Goal: Task Accomplishment & Management: Complete application form

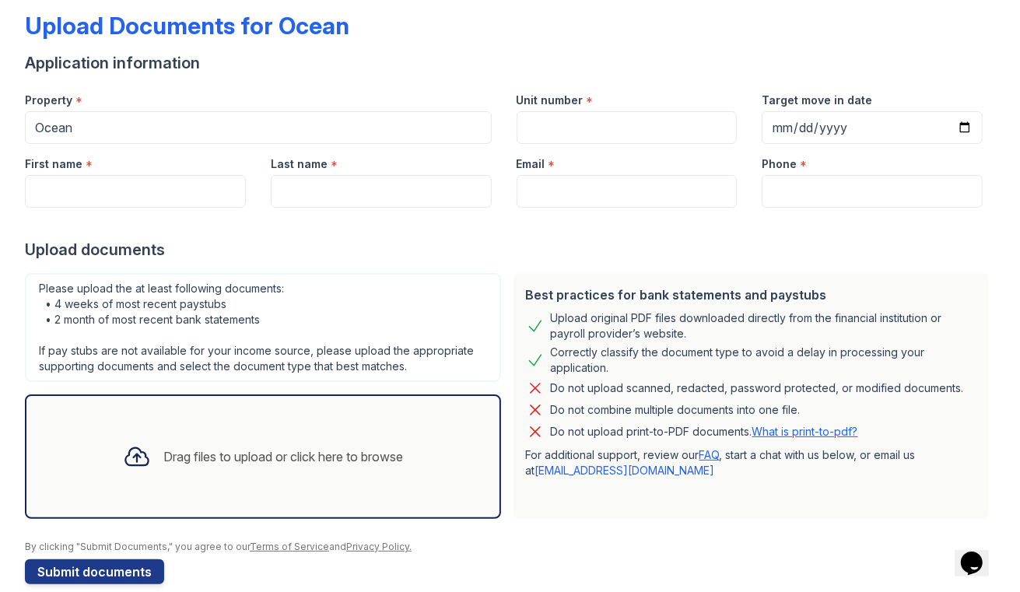
scroll to position [80, 0]
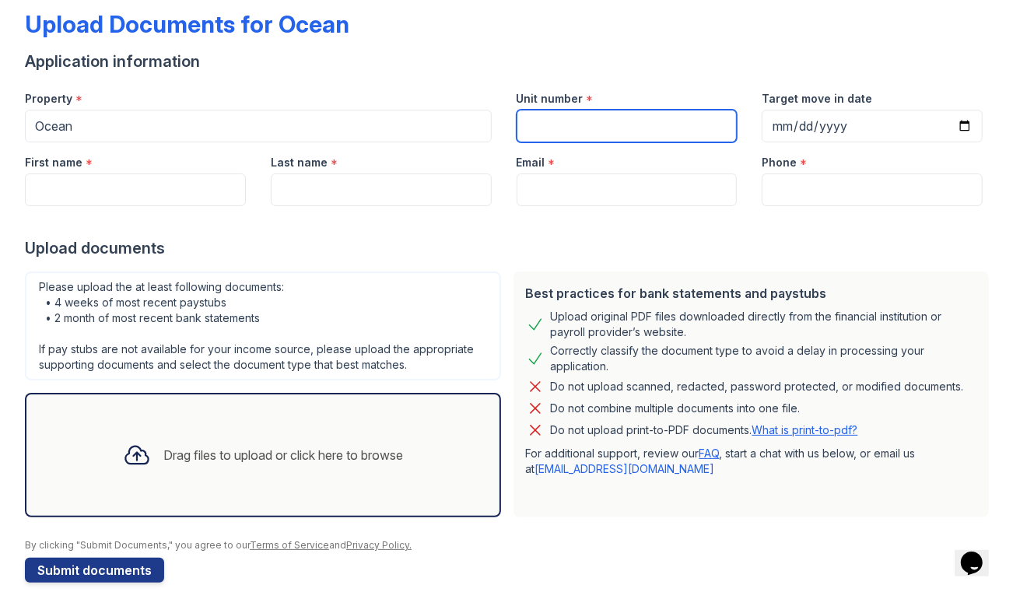
click at [556, 132] on input "Unit number" at bounding box center [627, 126] width 221 height 33
type input "1813"
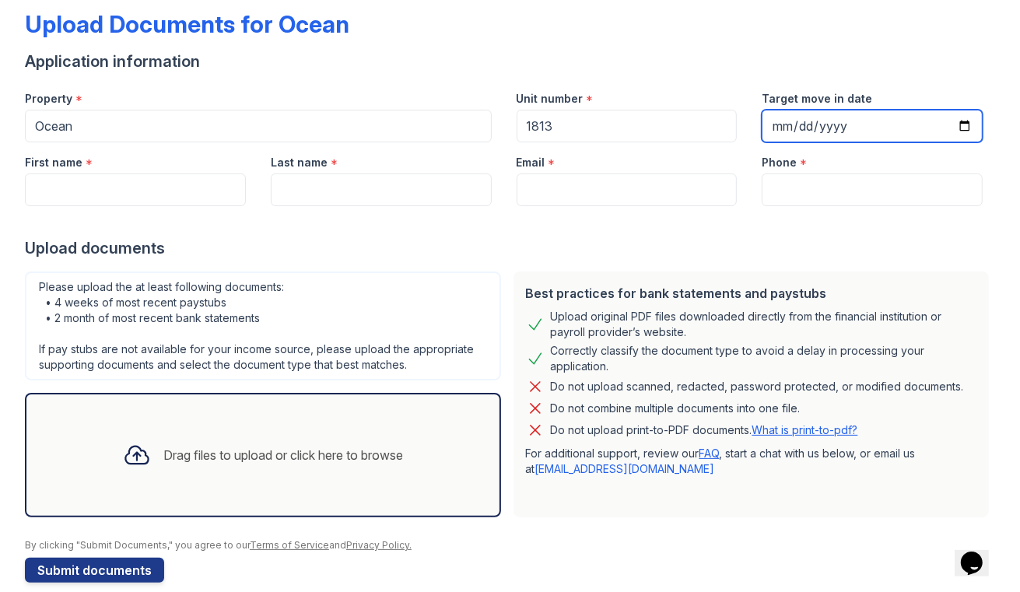
click at [891, 121] on input "Target move in date" at bounding box center [872, 126] width 221 height 33
click at [963, 123] on input "Target move in date" at bounding box center [872, 126] width 221 height 33
type input "[DATE]"
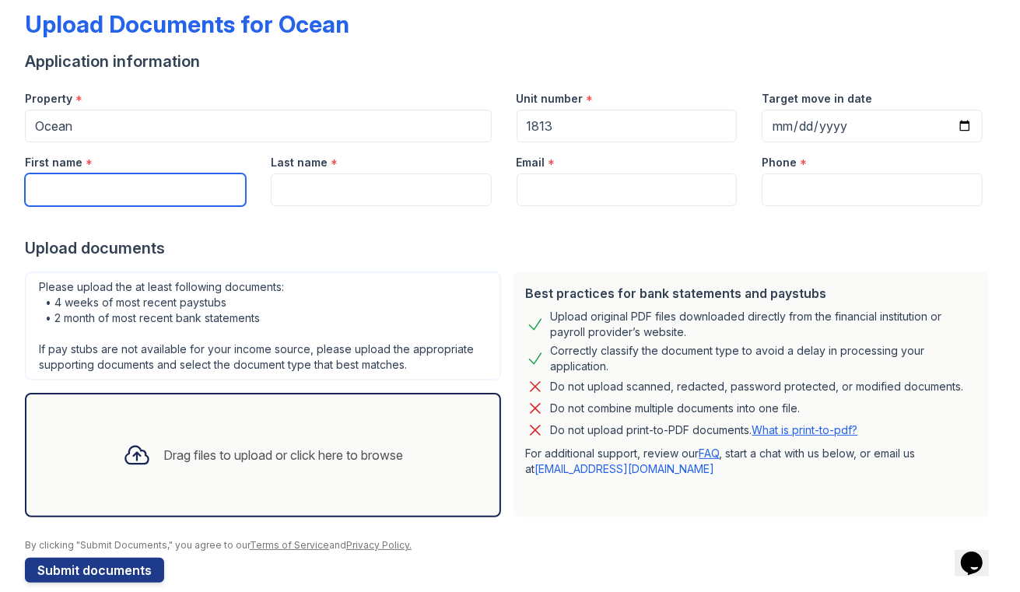
click at [167, 190] on input "First name" at bounding box center [135, 189] width 221 height 33
type input "[PERSON_NAME]"
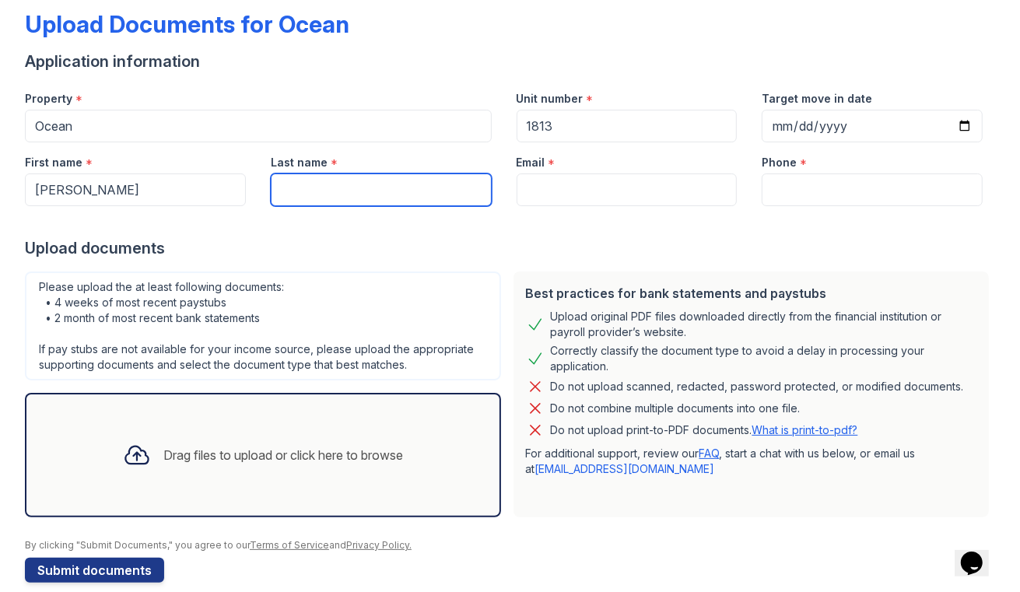
click at [325, 188] on input "Last name" at bounding box center [381, 189] width 221 height 33
type input "[PERSON_NAME]"
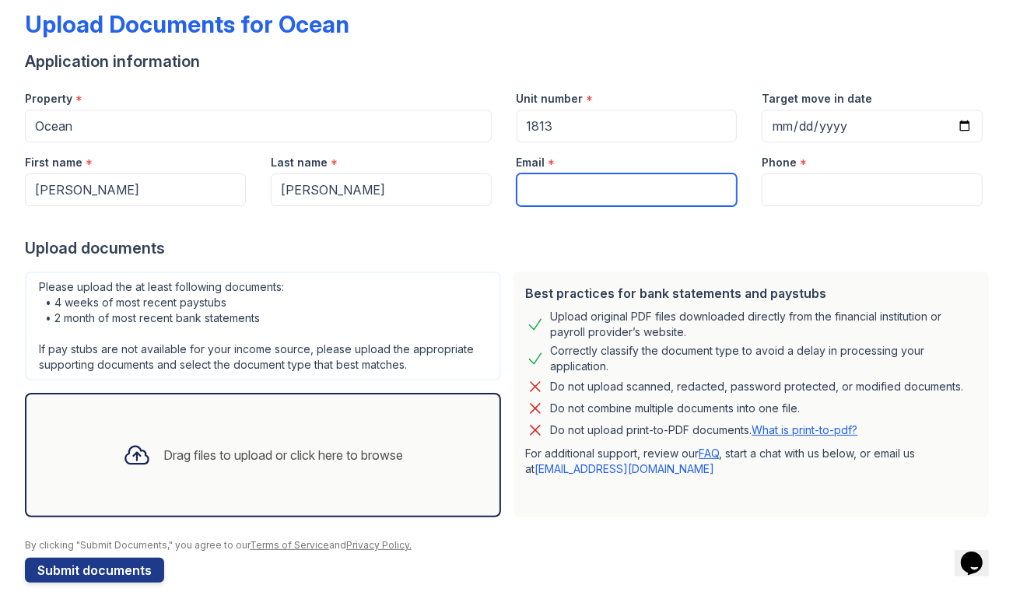
click at [587, 188] on input "Email" at bounding box center [627, 189] width 221 height 33
type input "[EMAIL_ADDRESS][DOMAIN_NAME]"
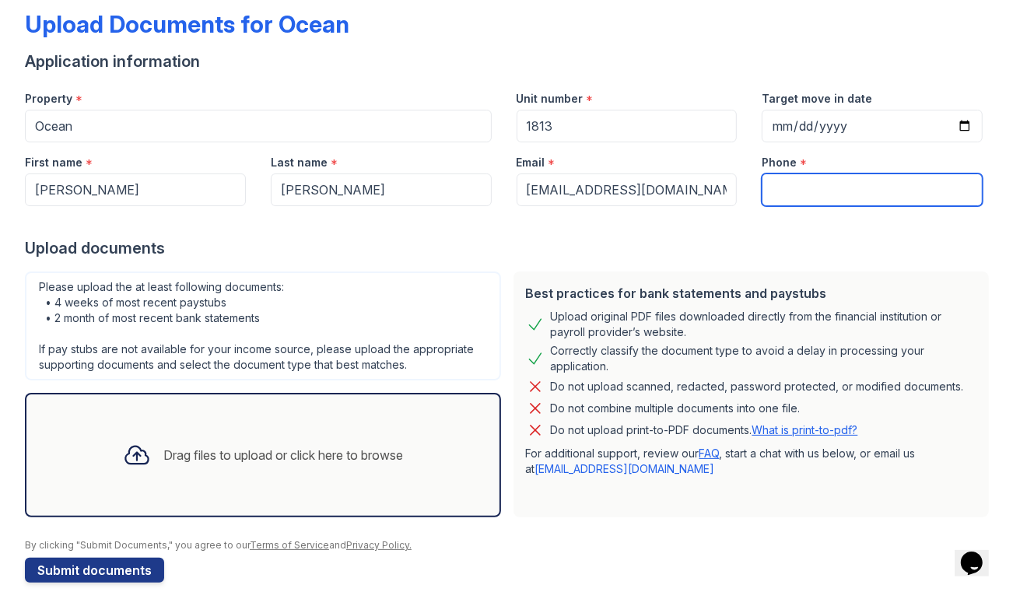
click at [852, 181] on input "Phone" at bounding box center [872, 189] width 221 height 33
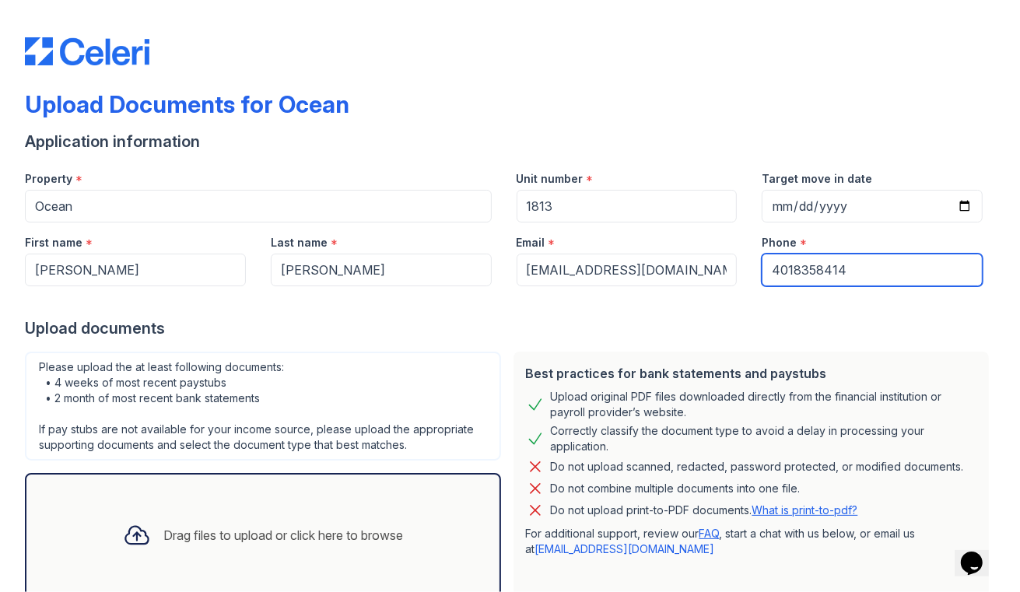
scroll to position [100, 0]
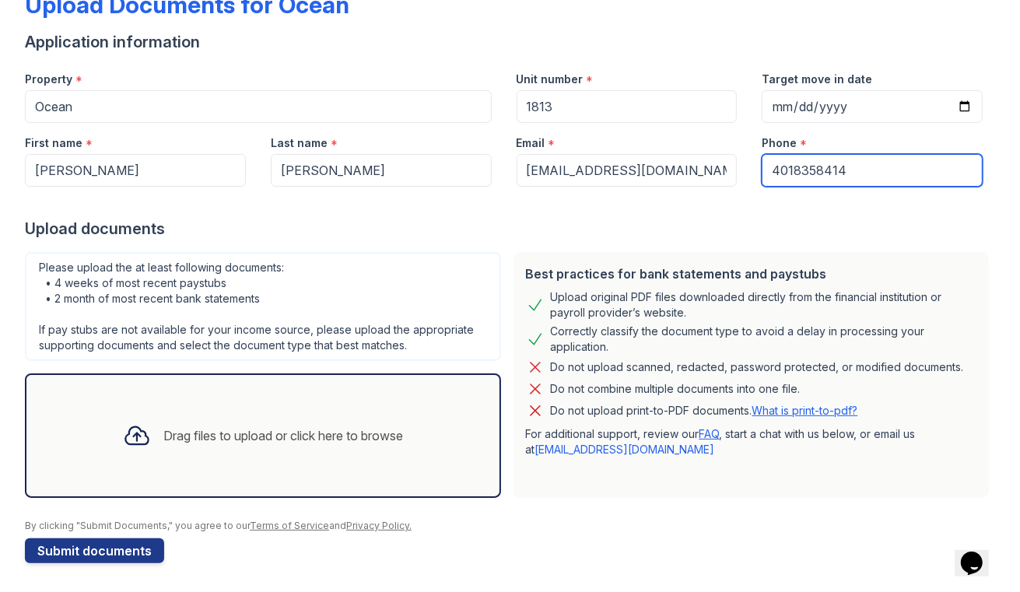
type input "4018358414"
click at [240, 450] on div "Drag files to upload or click here to browse" at bounding box center [262, 435] width 305 height 53
click at [254, 416] on div "Drag files to upload or click here to browse" at bounding box center [262, 435] width 305 height 53
click at [272, 431] on div "Drag files to upload or click here to browse" at bounding box center [283, 435] width 240 height 19
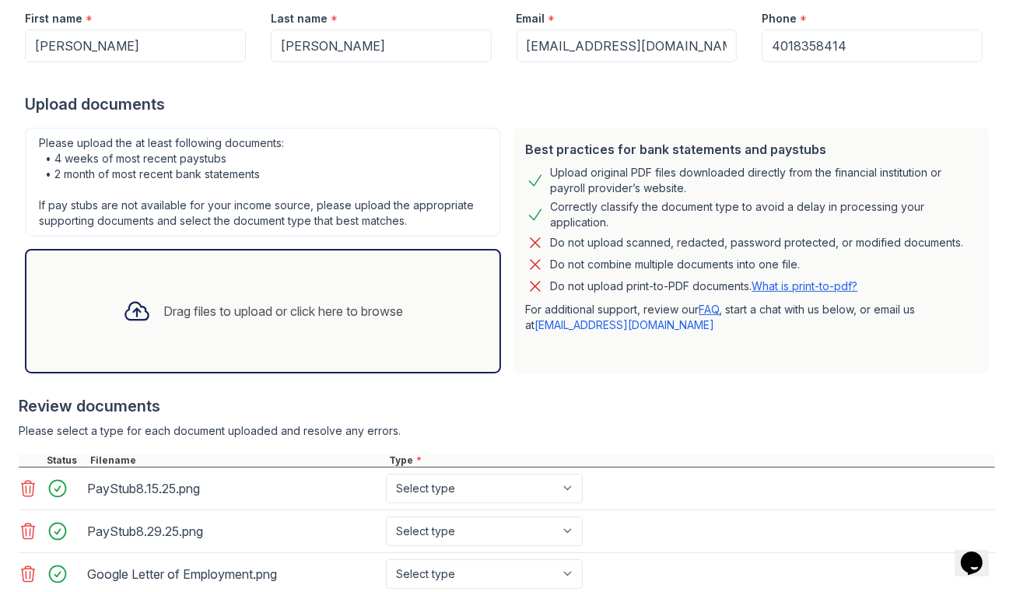
scroll to position [223, 0]
click at [128, 273] on div "Drag files to upload or click here to browse" at bounding box center [263, 312] width 476 height 124
click at [132, 321] on icon at bounding box center [137, 312] width 28 height 28
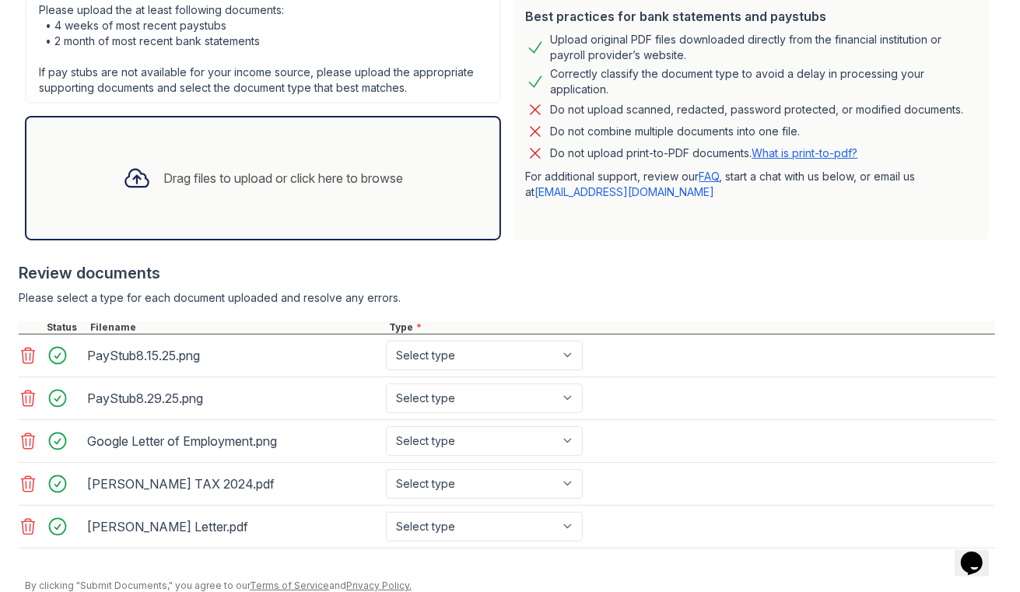
scroll to position [388, 0]
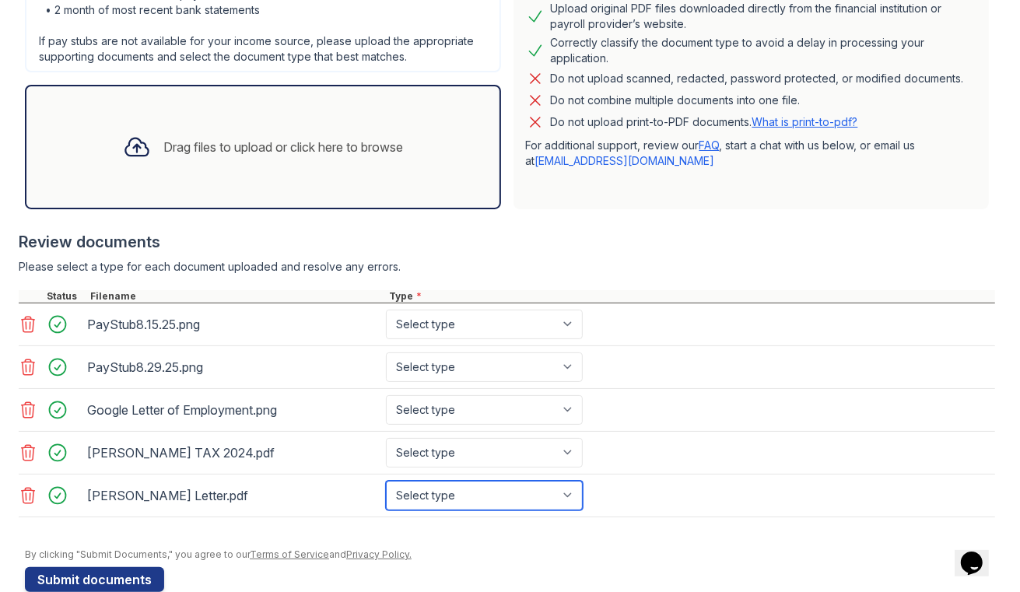
click at [440, 491] on select "Select type Paystub Bank Statement Offer Letter Tax Documents Benefit Award Let…" at bounding box center [484, 496] width 197 height 30
select select "other"
click at [386, 481] on select "Select type Paystub Bank Statement Offer Letter Tax Documents Benefit Award Let…" at bounding box center [484, 496] width 197 height 30
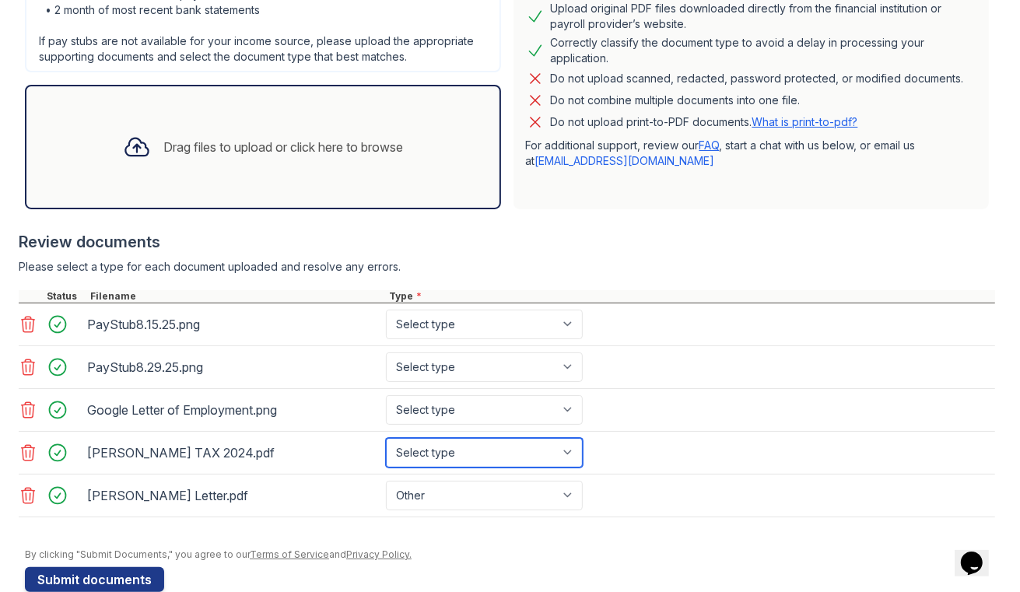
click at [443, 451] on select "Select type Paystub Bank Statement Offer Letter Tax Documents Benefit Award Let…" at bounding box center [484, 453] width 197 height 30
select select "tax_documents"
click at [386, 438] on select "Select type Paystub Bank Statement Offer Letter Tax Documents Benefit Award Let…" at bounding box center [484, 453] width 197 height 30
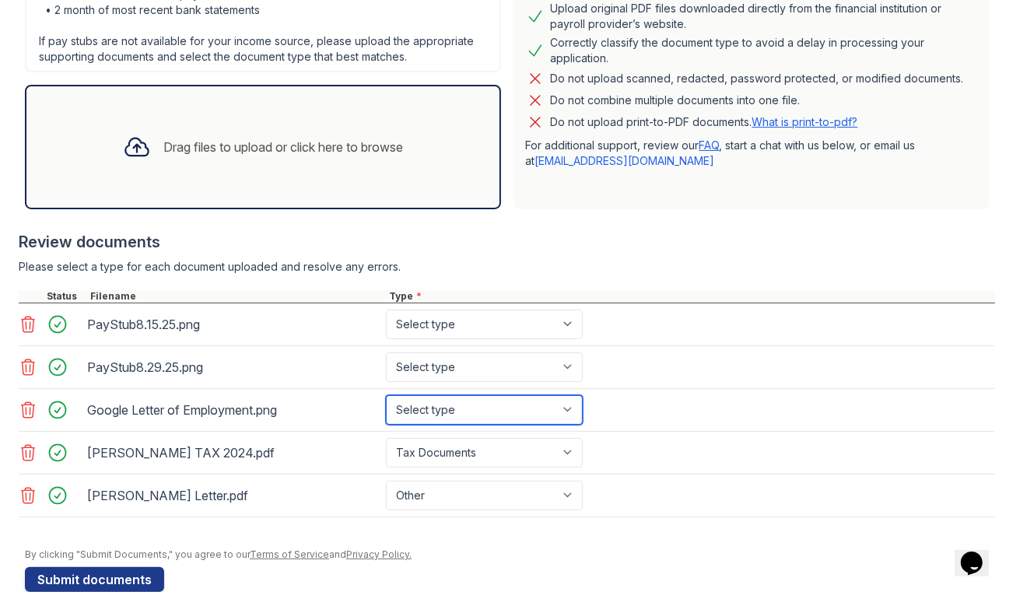
click at [460, 412] on select "Select type Paystub Bank Statement Offer Letter Tax Documents Benefit Award Let…" at bounding box center [484, 410] width 197 height 30
select select "offer_letter"
click at [386, 395] on select "Select type Paystub Bank Statement Offer Letter Tax Documents Benefit Award Let…" at bounding box center [484, 410] width 197 height 30
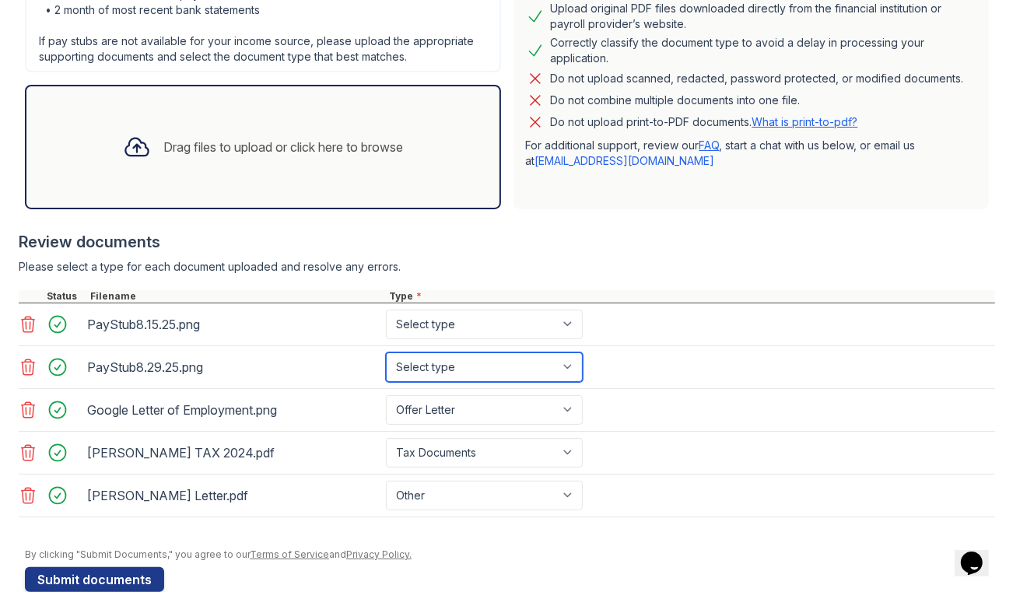
click at [444, 366] on select "Select type Paystub Bank Statement Offer Letter Tax Documents Benefit Award Let…" at bounding box center [484, 367] width 197 height 30
select select "paystub"
click at [386, 352] on select "Select type Paystub Bank Statement Offer Letter Tax Documents Benefit Award Let…" at bounding box center [484, 367] width 197 height 30
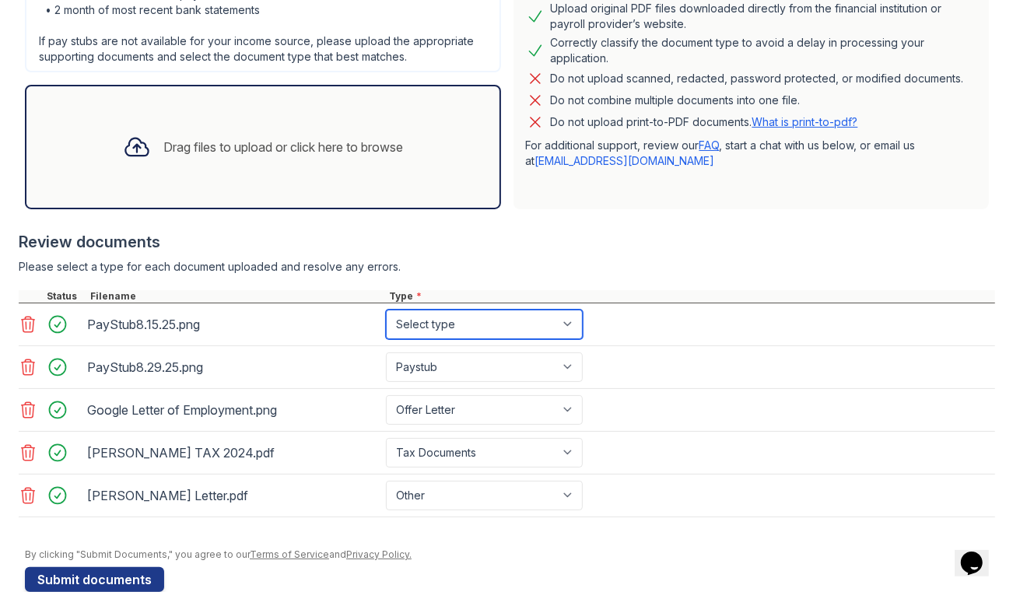
click at [450, 324] on select "Select type Paystub Bank Statement Offer Letter Tax Documents Benefit Award Let…" at bounding box center [484, 325] width 197 height 30
select select "paystub"
click at [386, 310] on select "Select type Paystub Bank Statement Offer Letter Tax Documents Benefit Award Let…" at bounding box center [484, 325] width 197 height 30
click at [672, 510] on div "[PERSON_NAME] Letter.pdf Select type Paystub Bank Statement Offer Letter Tax Do…" at bounding box center [507, 496] width 976 height 43
click at [198, 183] on div "Drag files to upload or click here to browse" at bounding box center [263, 147] width 476 height 124
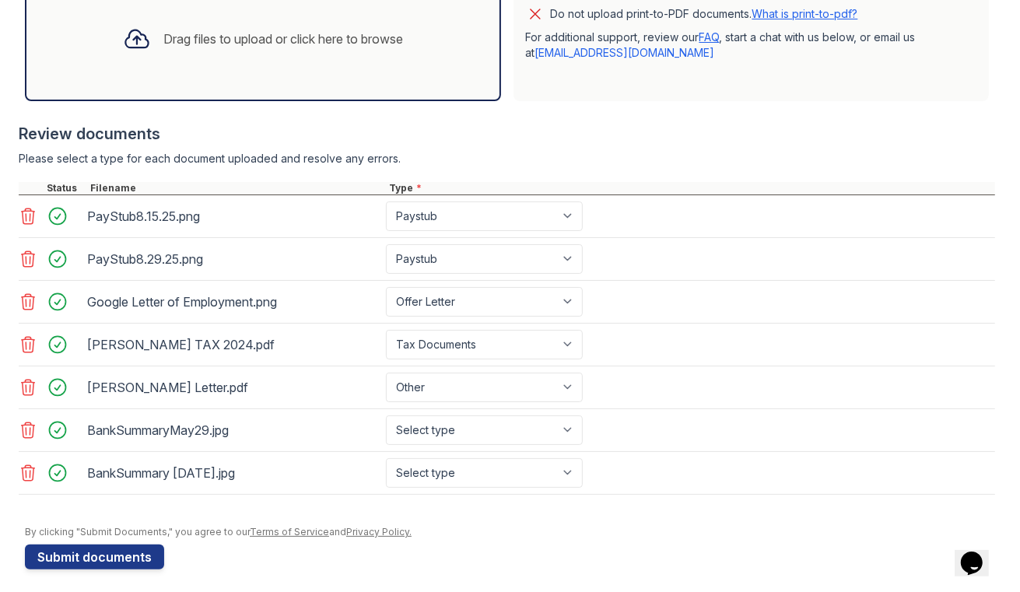
scroll to position [495, 0]
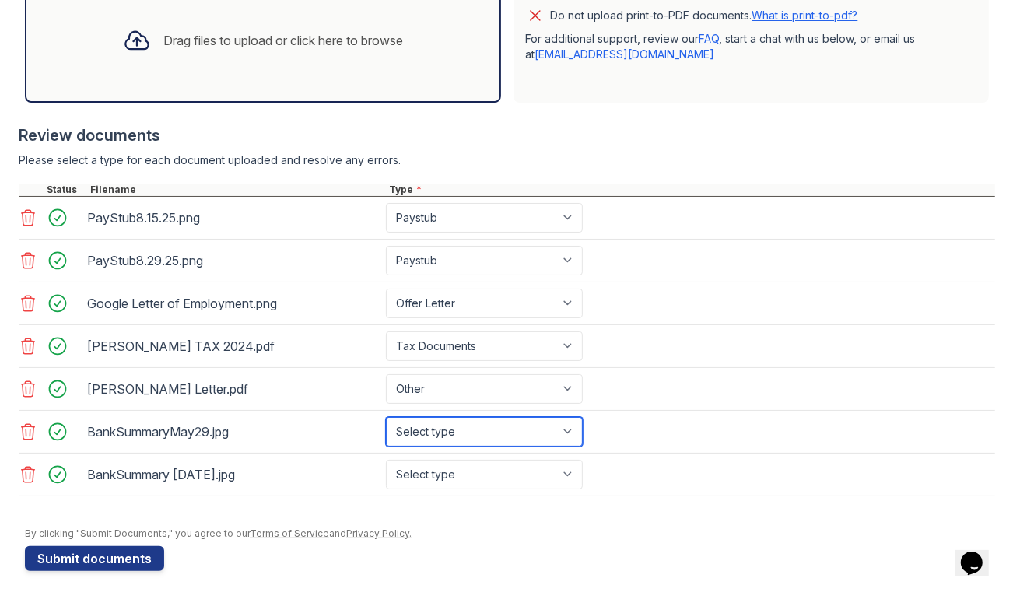
click at [529, 417] on select "Select type Paystub Bank Statement Offer Letter Tax Documents Benefit Award Let…" at bounding box center [484, 432] width 197 height 30
select select "bank_statement"
click at [386, 417] on select "Select type Paystub Bank Statement Offer Letter Tax Documents Benefit Award Let…" at bounding box center [484, 432] width 197 height 30
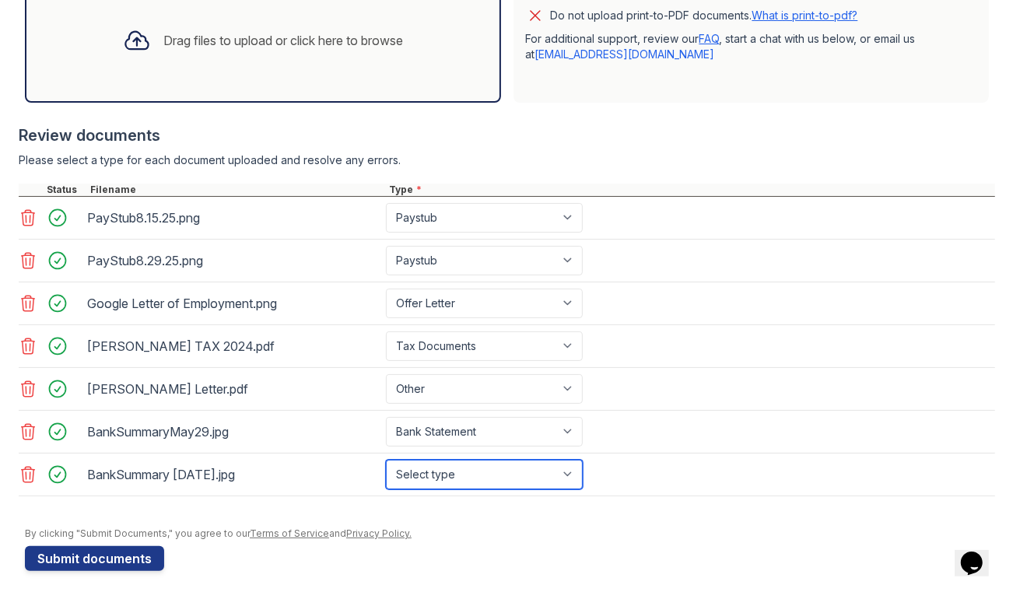
click at [524, 464] on select "Select type Paystub Bank Statement Offer Letter Tax Documents Benefit Award Let…" at bounding box center [484, 475] width 197 height 30
select select "bank_statement"
click at [386, 460] on select "Select type Paystub Bank Statement Offer Letter Tax Documents Benefit Award Let…" at bounding box center [484, 475] width 197 height 30
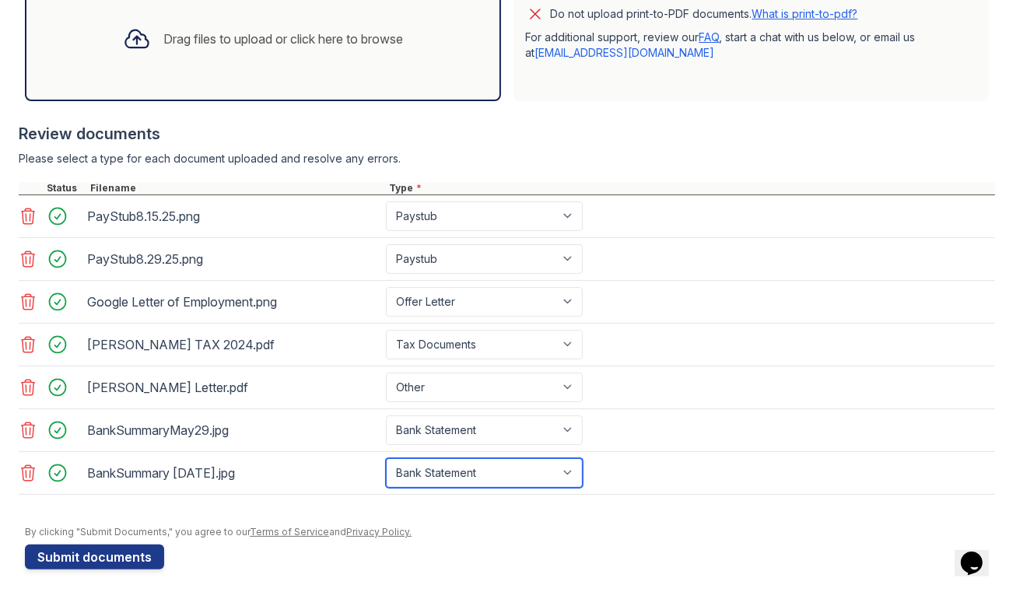
scroll to position [496, 0]
click at [258, 40] on div "Drag files to upload or click here to browse" at bounding box center [283, 39] width 240 height 19
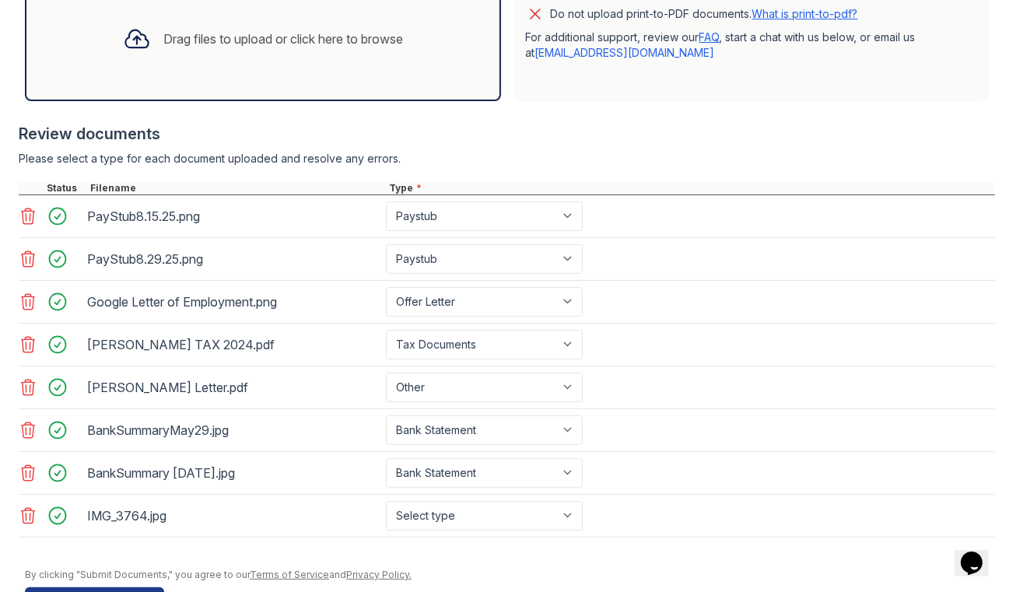
click at [148, 503] on div "IMG_3764.jpg" at bounding box center [233, 515] width 293 height 25
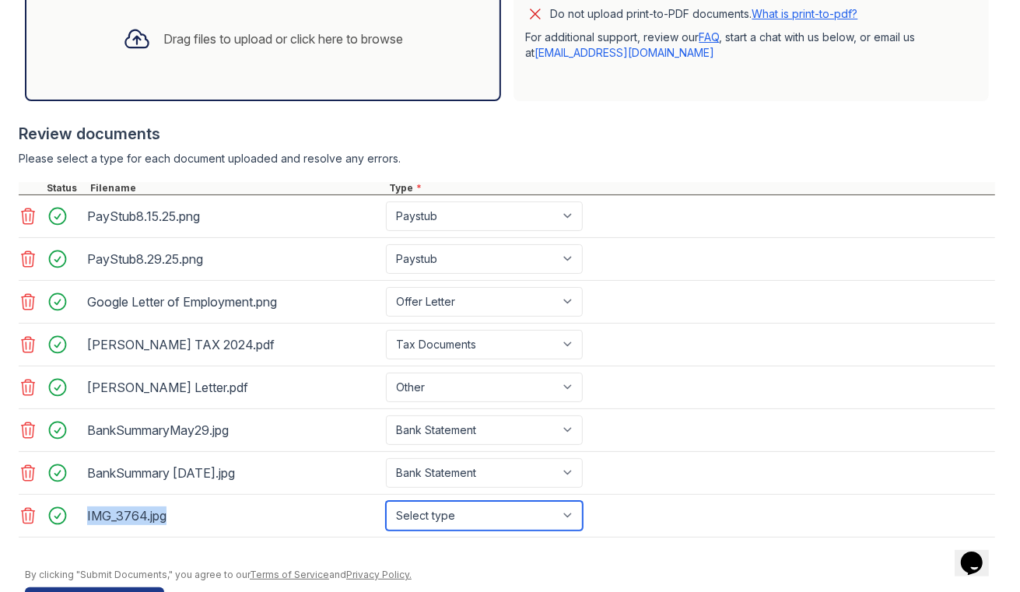
click at [477, 509] on select "Select type Paystub Bank Statement Offer Letter Tax Documents Benefit Award Let…" at bounding box center [484, 516] width 197 height 30
click at [23, 508] on icon at bounding box center [28, 516] width 13 height 16
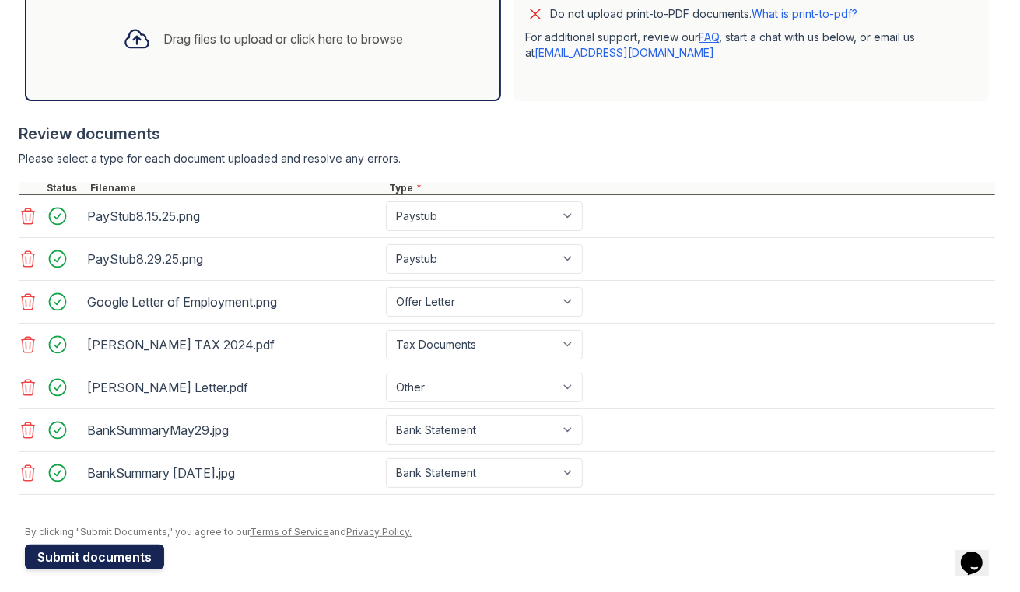
click at [96, 545] on button "Submit documents" at bounding box center [94, 557] width 139 height 25
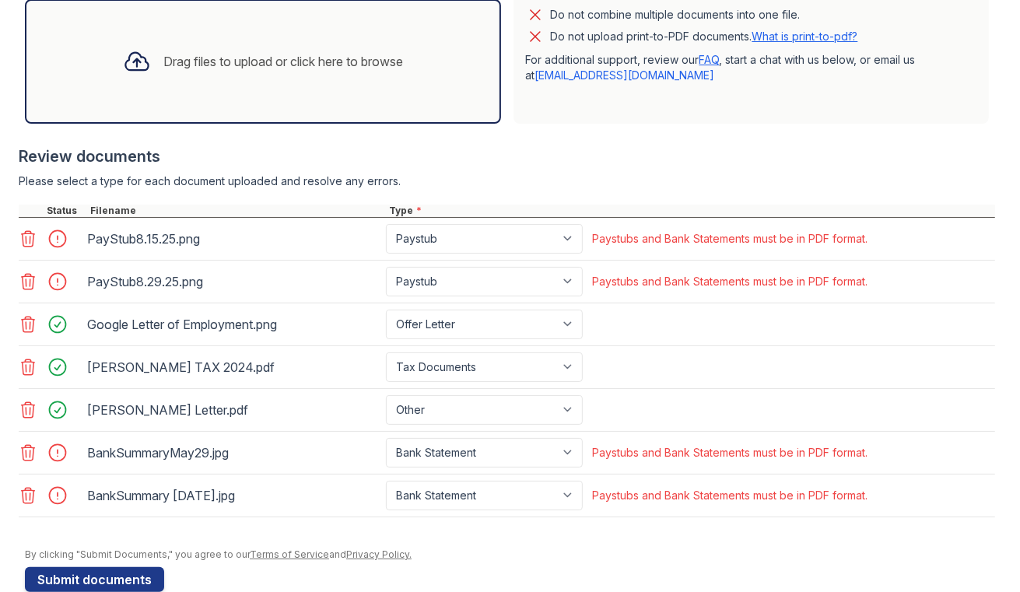
scroll to position [523, 0]
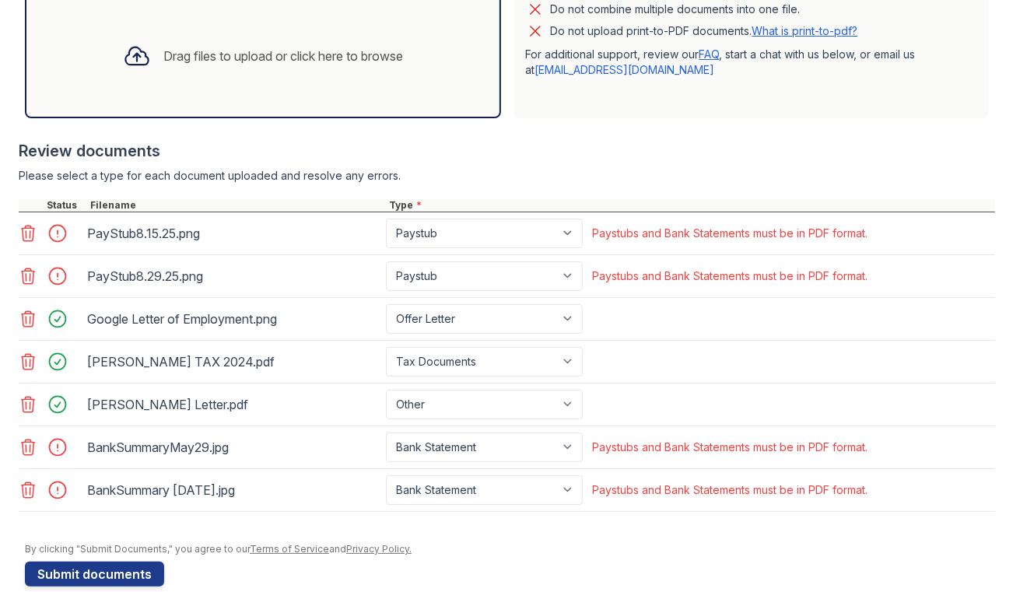
click at [30, 272] on icon at bounding box center [28, 276] width 13 height 16
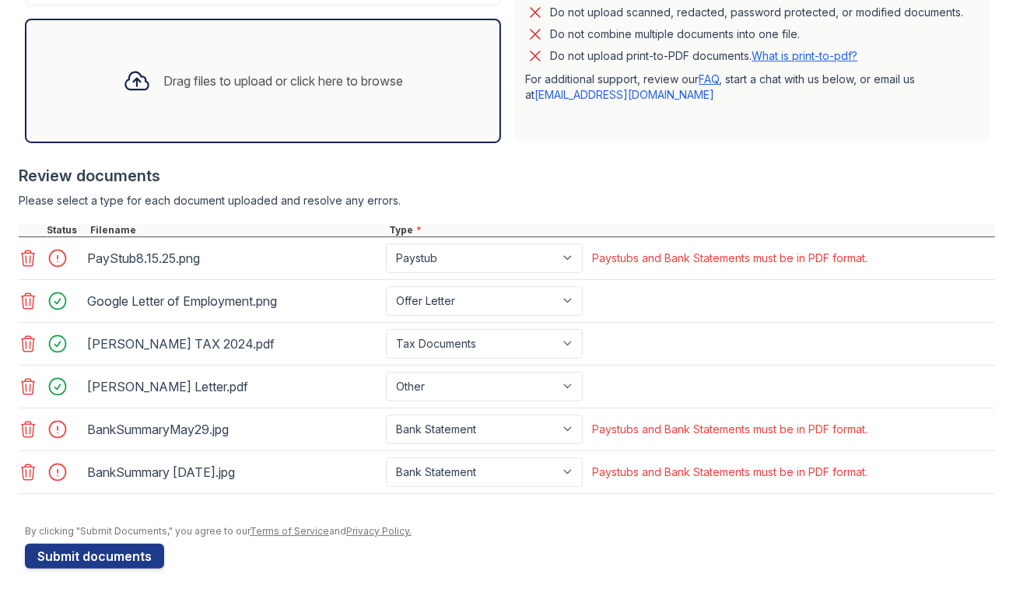
click at [29, 261] on icon at bounding box center [28, 258] width 19 height 19
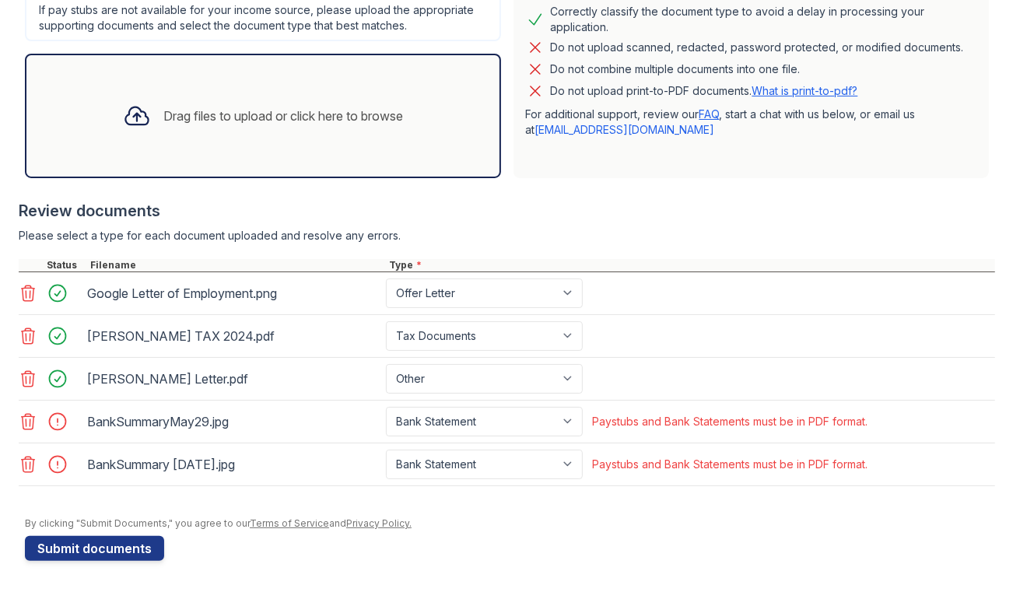
scroll to position [456, 0]
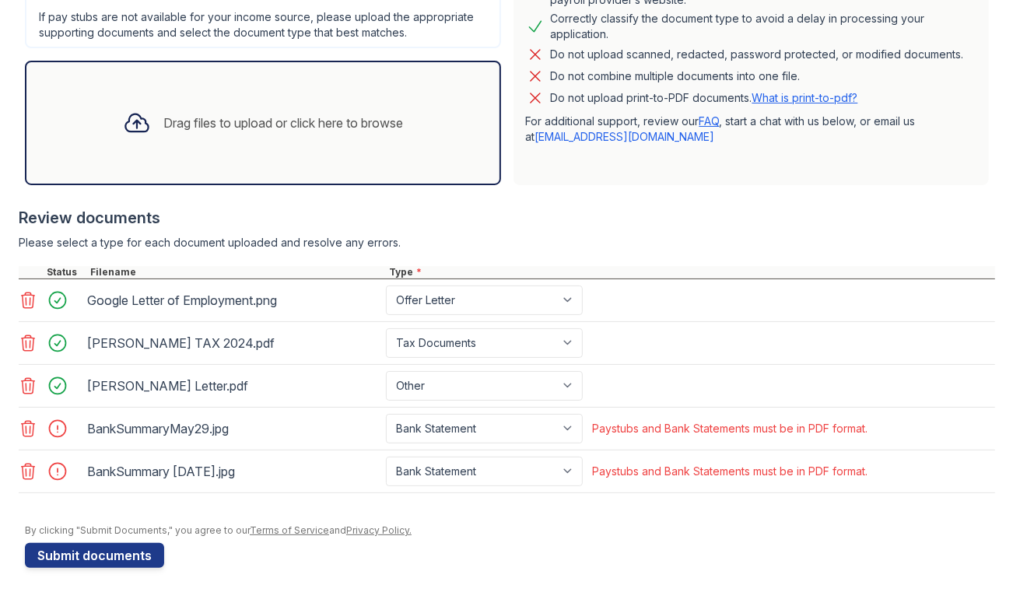
click at [26, 420] on icon at bounding box center [28, 428] width 19 height 19
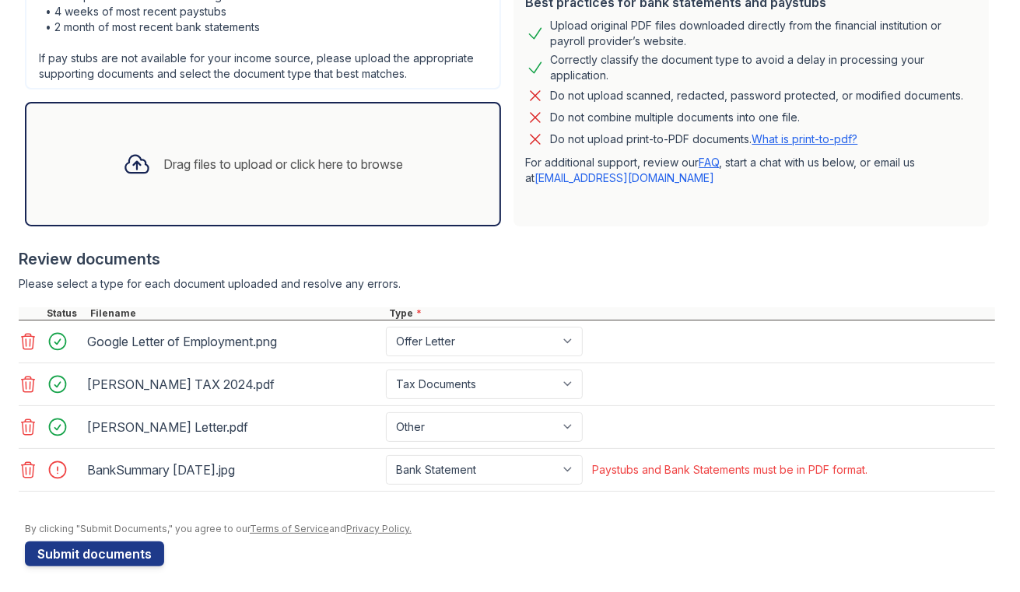
click at [30, 464] on icon at bounding box center [28, 470] width 13 height 16
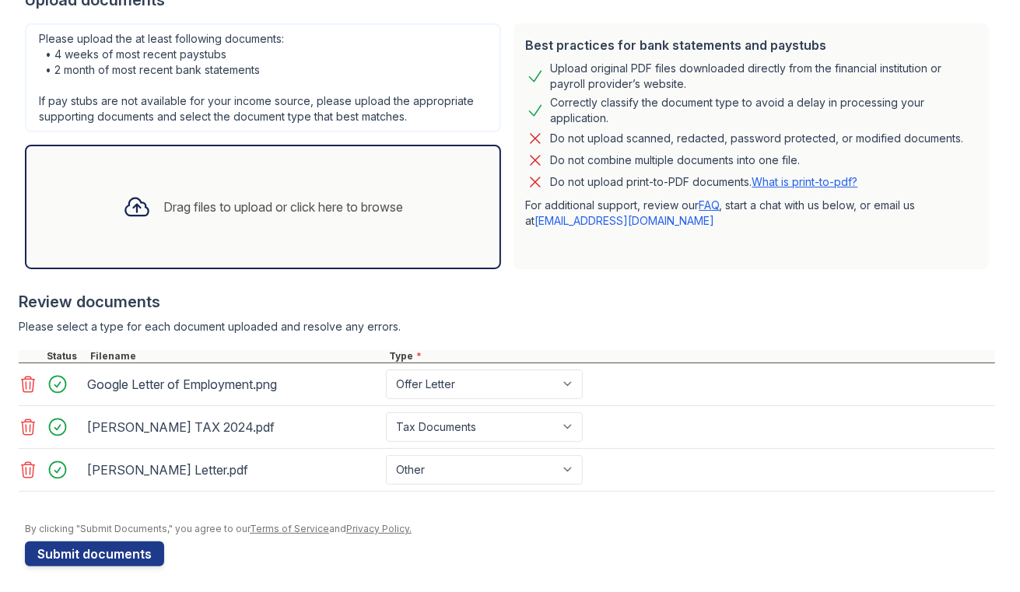
click at [176, 173] on div "Drag files to upload or click here to browse" at bounding box center [263, 207] width 476 height 124
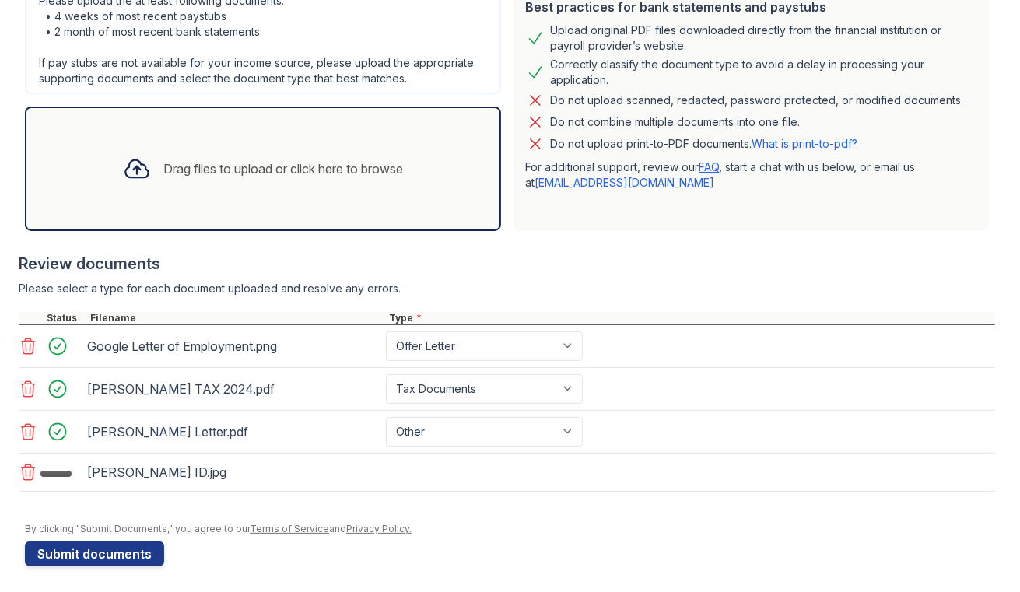
scroll to position [415, 0]
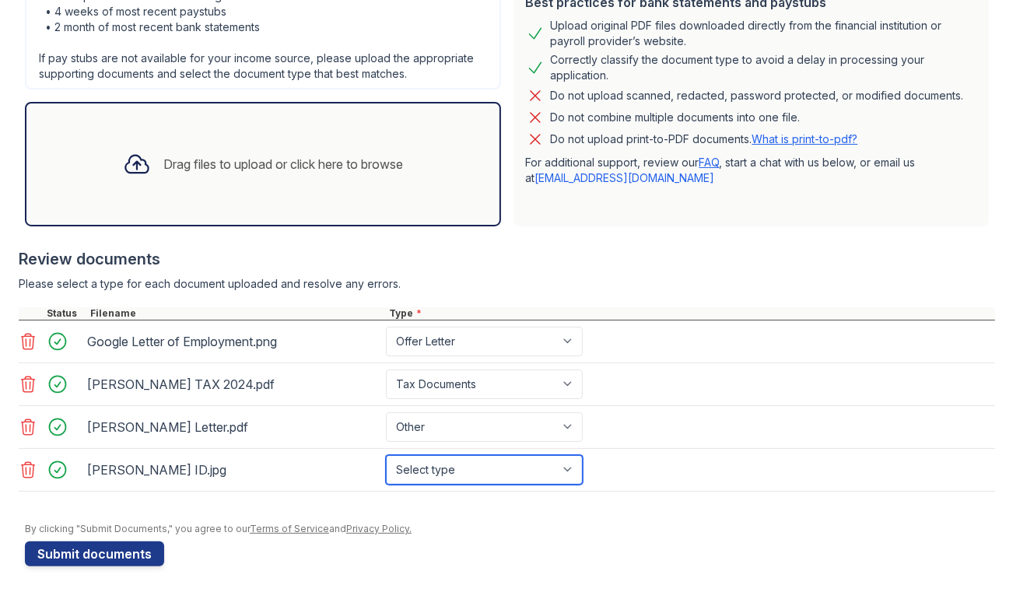
click at [529, 457] on select "Select type Paystub Bank Statement Offer Letter Tax Documents Benefit Award Let…" at bounding box center [484, 470] width 197 height 30
select select "other"
click at [386, 455] on select "Select type Paystub Bank Statement Offer Letter Tax Documents Benefit Award Let…" at bounding box center [484, 470] width 197 height 30
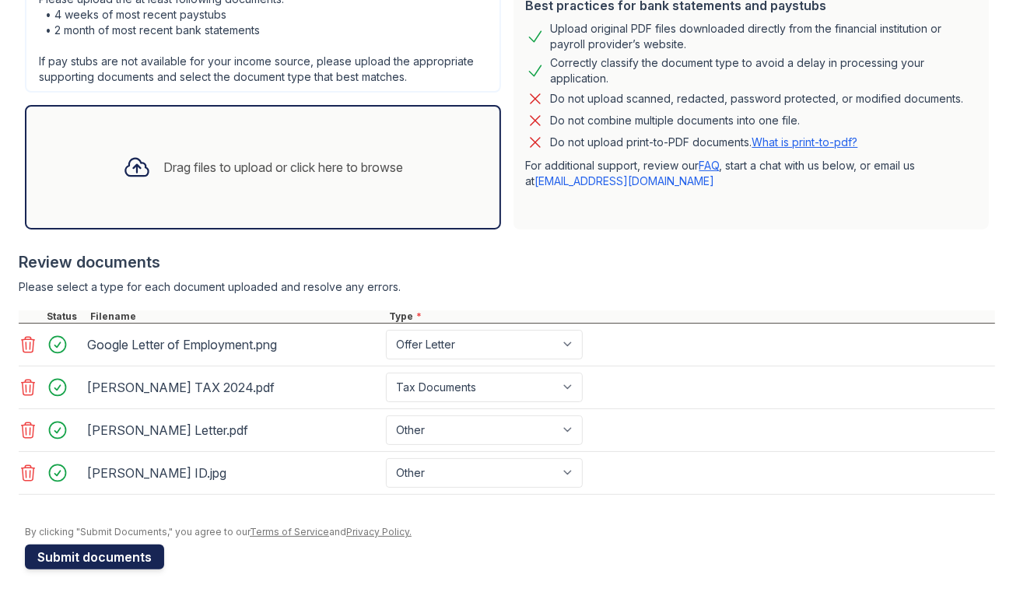
click at [116, 545] on button "Submit documents" at bounding box center [94, 557] width 139 height 25
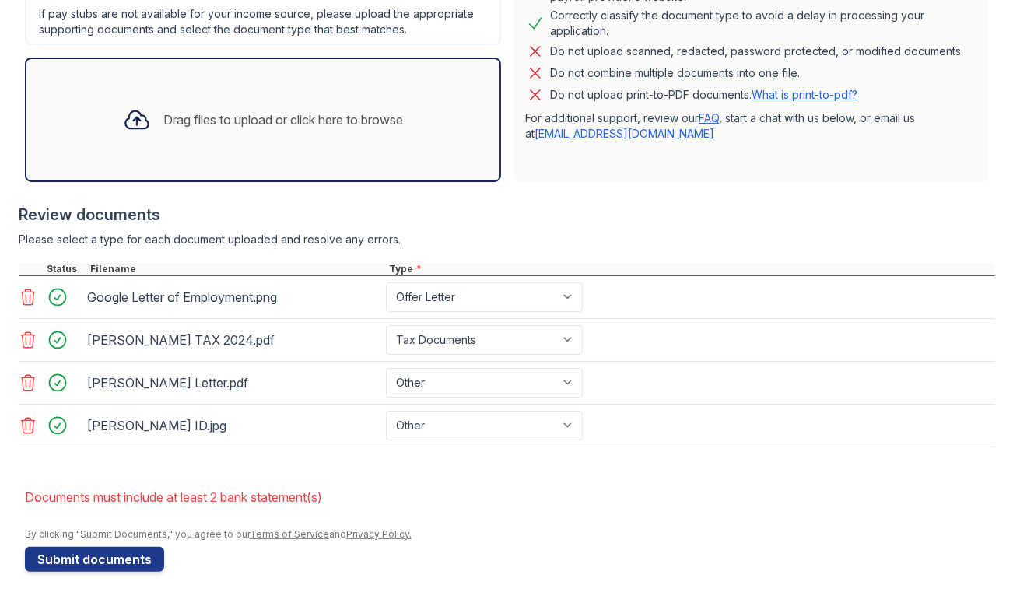
scroll to position [459, 0]
click at [226, 107] on div "Drag files to upload or click here to browse" at bounding box center [262, 119] width 305 height 53
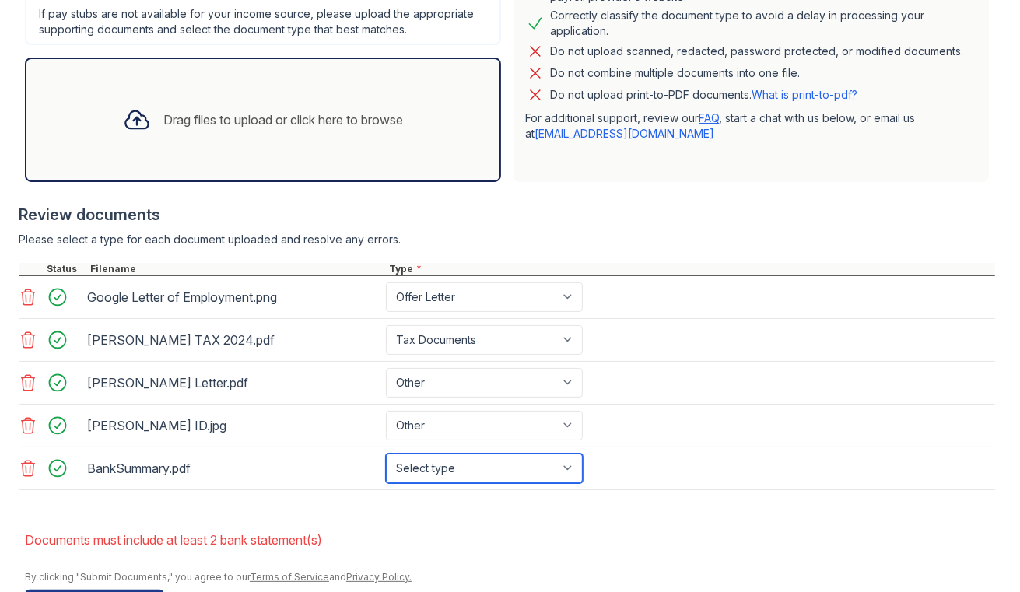
click at [439, 454] on select "Select type Paystub Bank Statement Offer Letter Tax Documents Benefit Award Let…" at bounding box center [484, 469] width 197 height 30
select select "bank_statement"
click at [386, 454] on select "Select type Paystub Bank Statement Offer Letter Tax Documents Benefit Award Let…" at bounding box center [484, 469] width 197 height 30
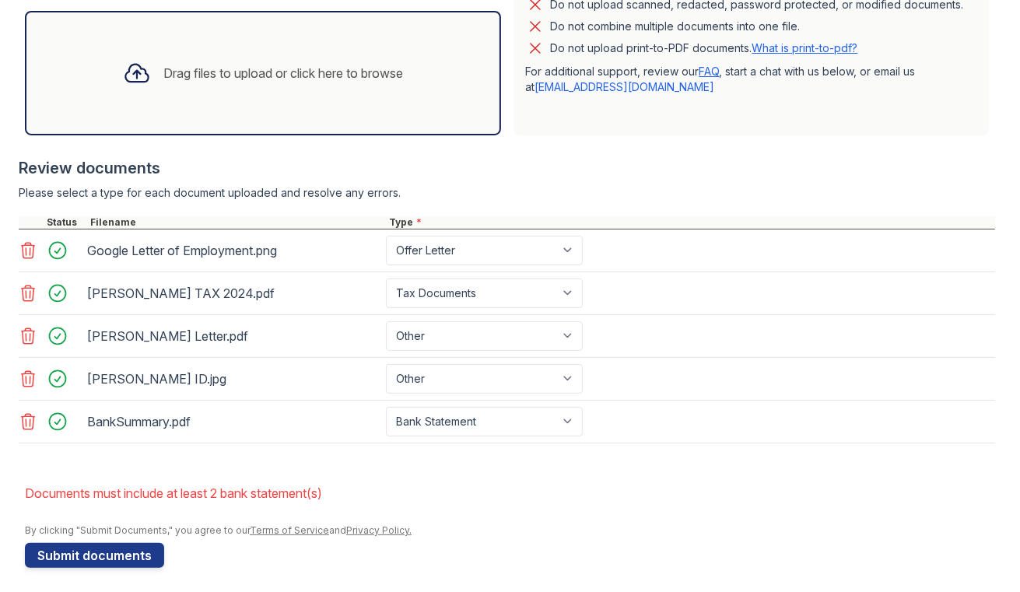
click at [230, 81] on div "Drag files to upload or click here to browse" at bounding box center [262, 73] width 305 height 53
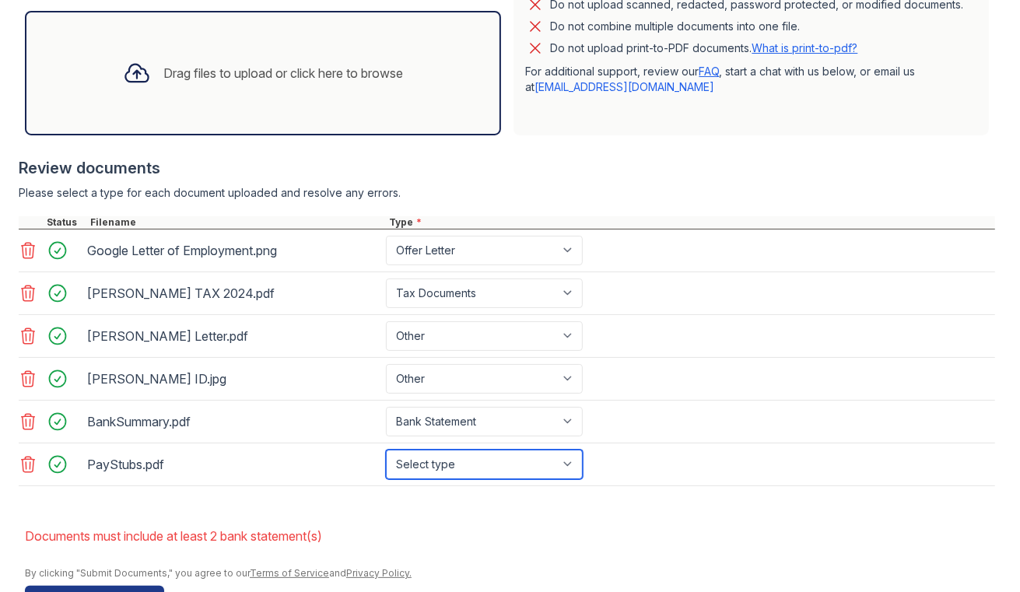
click at [472, 454] on select "Select type Paystub Bank Statement Offer Letter Tax Documents Benefit Award Let…" at bounding box center [484, 465] width 197 height 30
select select "paystub"
click at [386, 450] on select "Select type Paystub Bank Statement Offer Letter Tax Documents Benefit Award Let…" at bounding box center [484, 465] width 197 height 30
click at [471, 504] on form "Application information Property * Ocean Unit number * 1813 Target move in date…" at bounding box center [510, 140] width 970 height 942
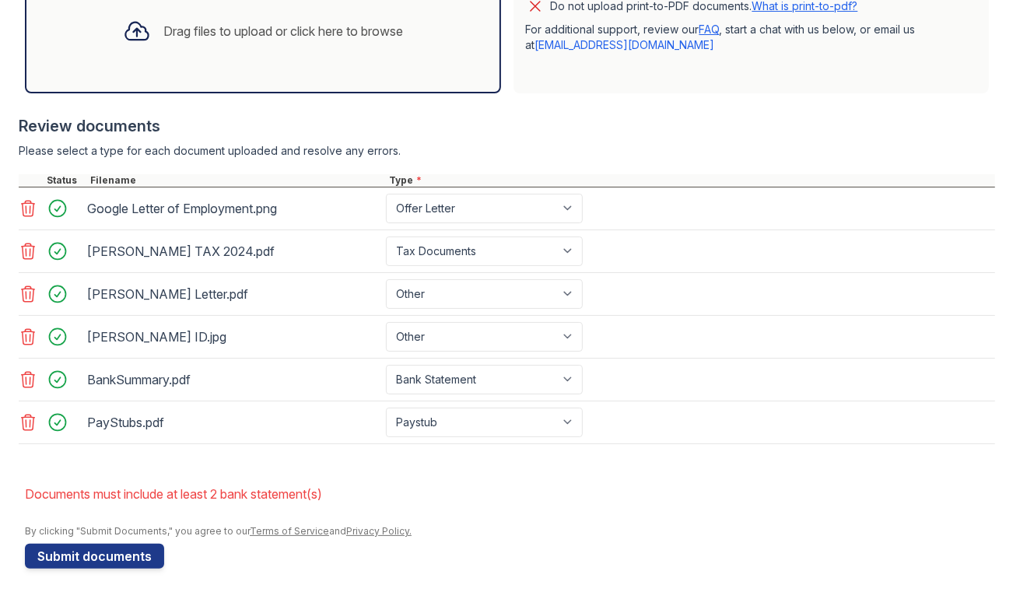
scroll to position [547, 0]
click at [102, 553] on button "Submit documents" at bounding box center [94, 557] width 139 height 25
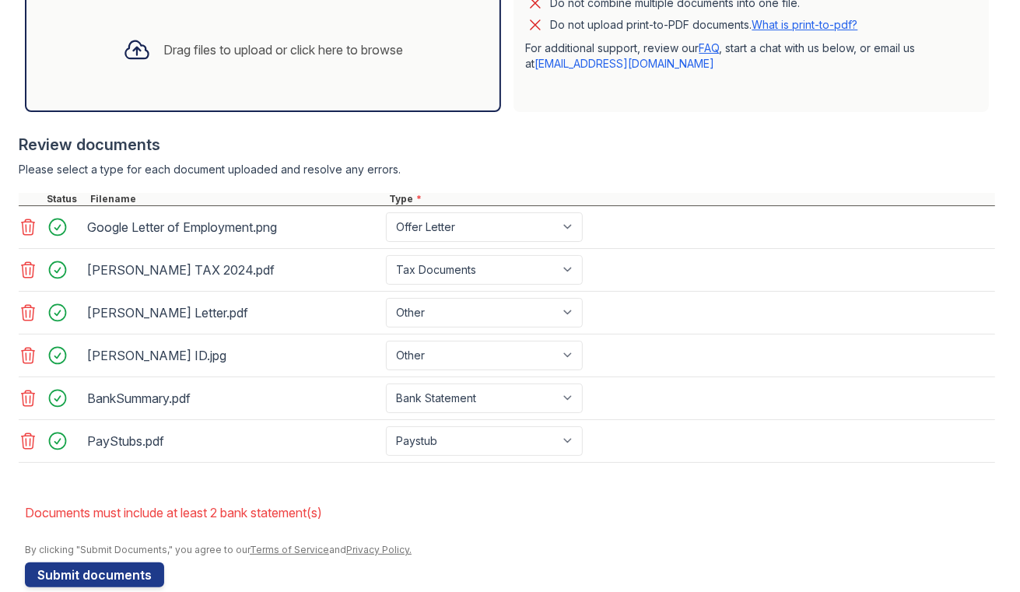
scroll to position [528, 0]
click at [243, 80] on div "Drag files to upload or click here to browse" at bounding box center [263, 50] width 476 height 124
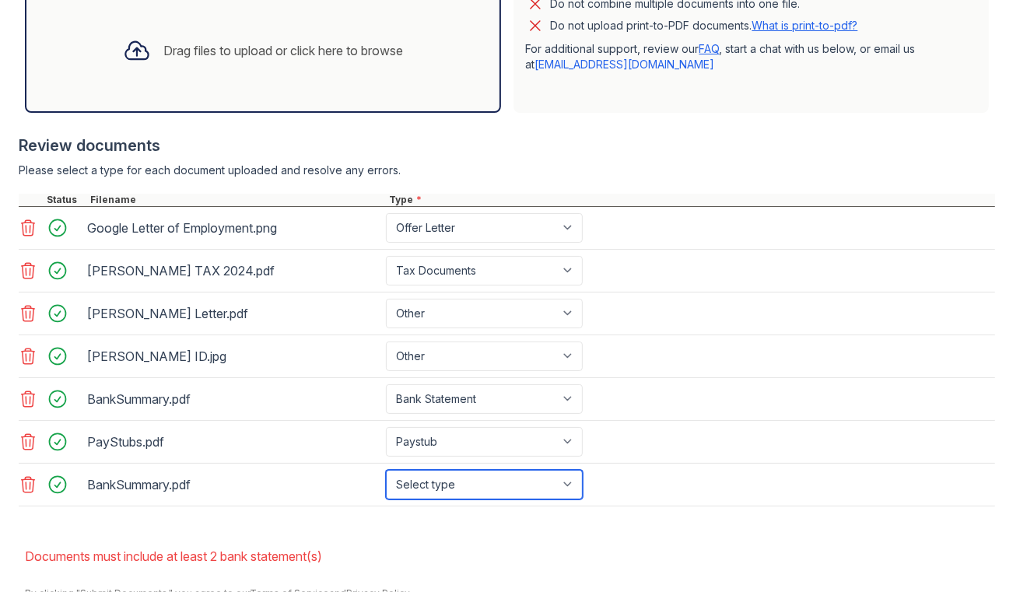
click at [552, 473] on select "Select type Paystub Bank Statement Offer Letter Tax Documents Benefit Award Let…" at bounding box center [484, 485] width 197 height 30
select select "bank_statement"
click at [386, 470] on select "Select type Paystub Bank Statement Offer Letter Tax Documents Benefit Award Let…" at bounding box center [484, 485] width 197 height 30
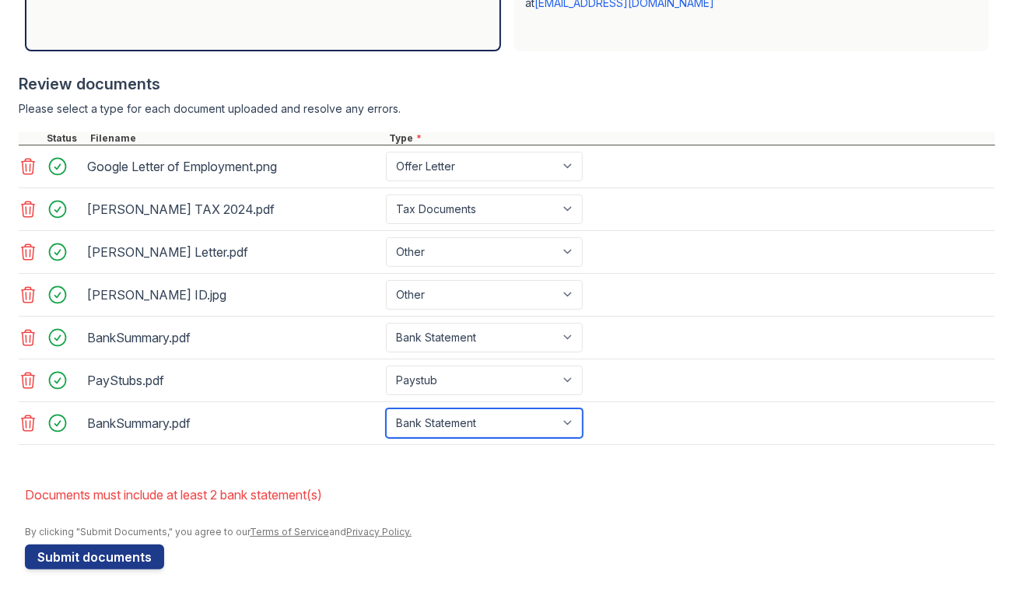
scroll to position [585, 0]
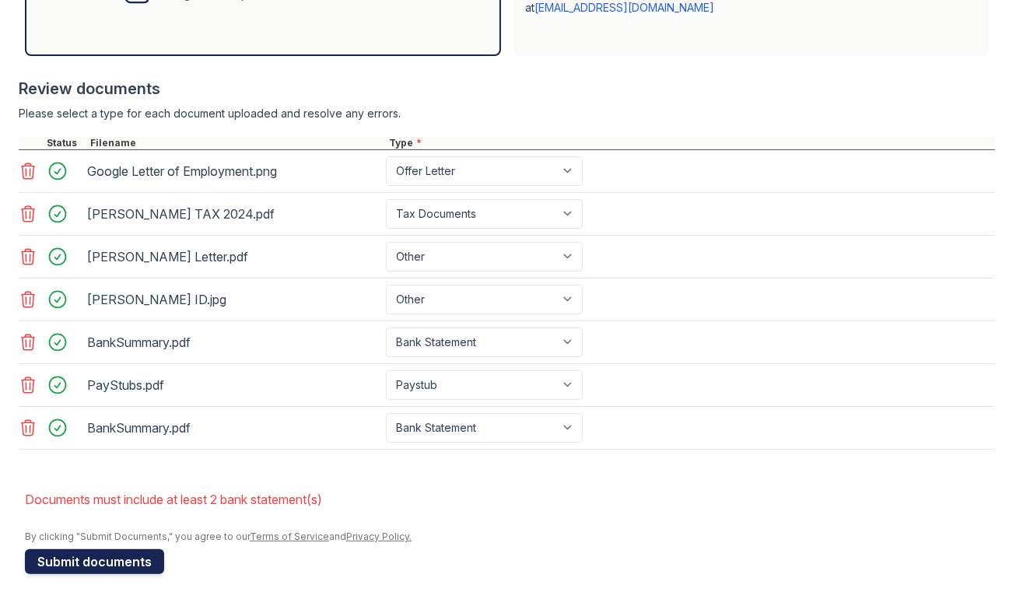
click at [132, 549] on button "Submit documents" at bounding box center [94, 561] width 139 height 25
